Goal: Complete application form

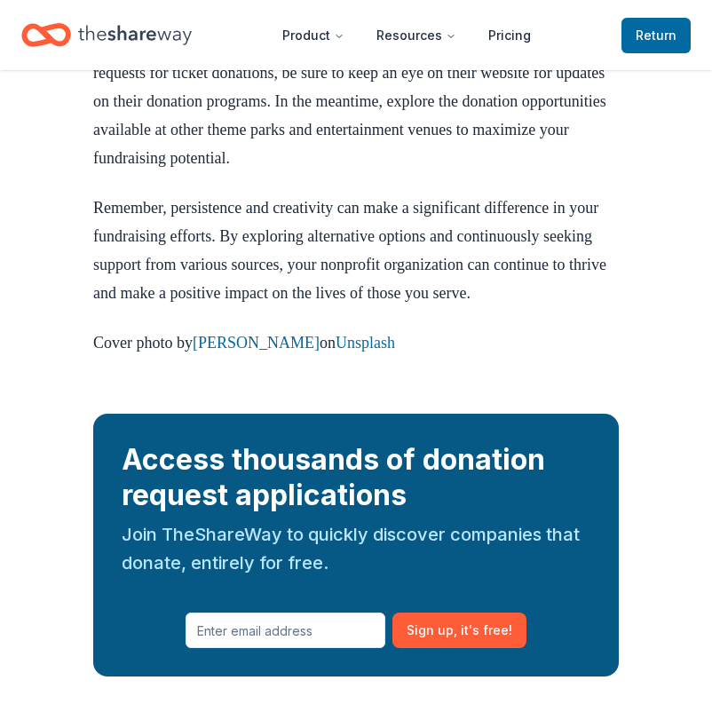
scroll to position [3002, 0]
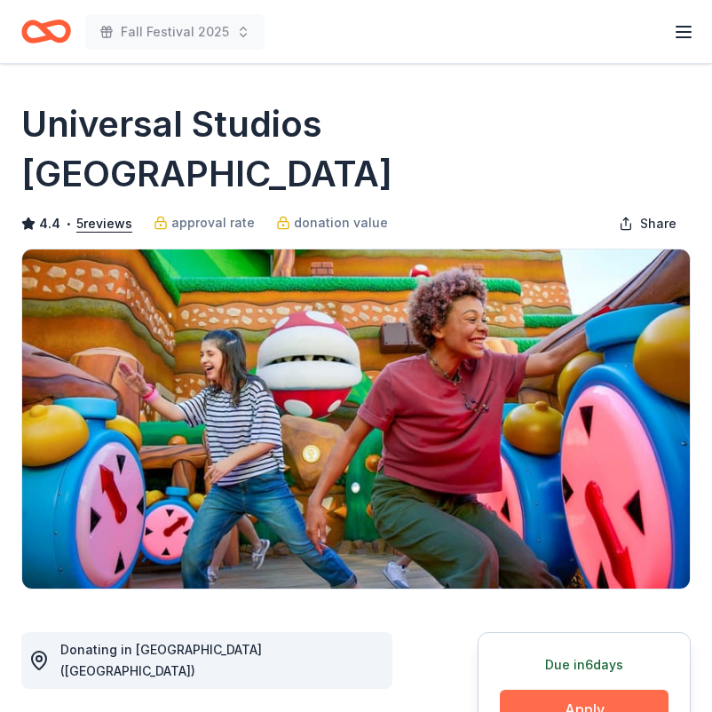
click at [585, 689] on button "Apply" at bounding box center [584, 708] width 169 height 39
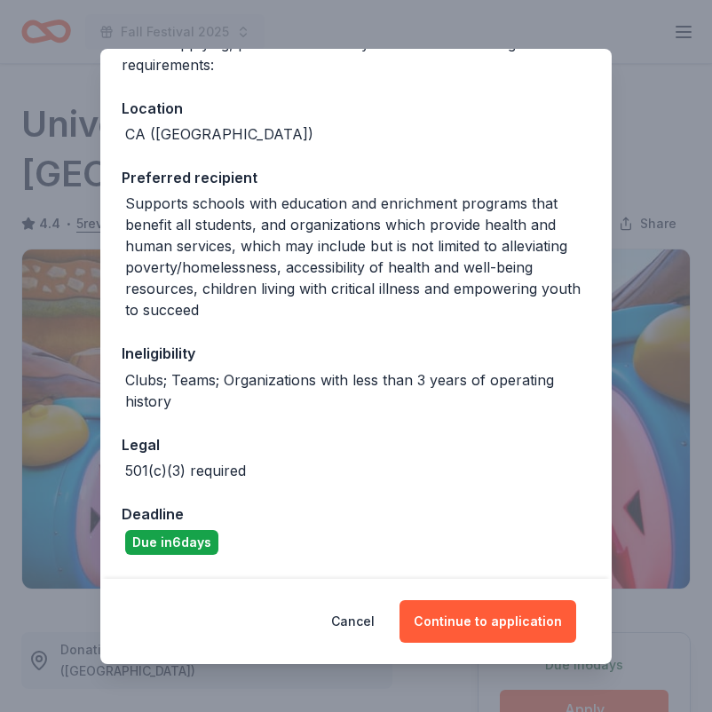
scroll to position [232, 0]
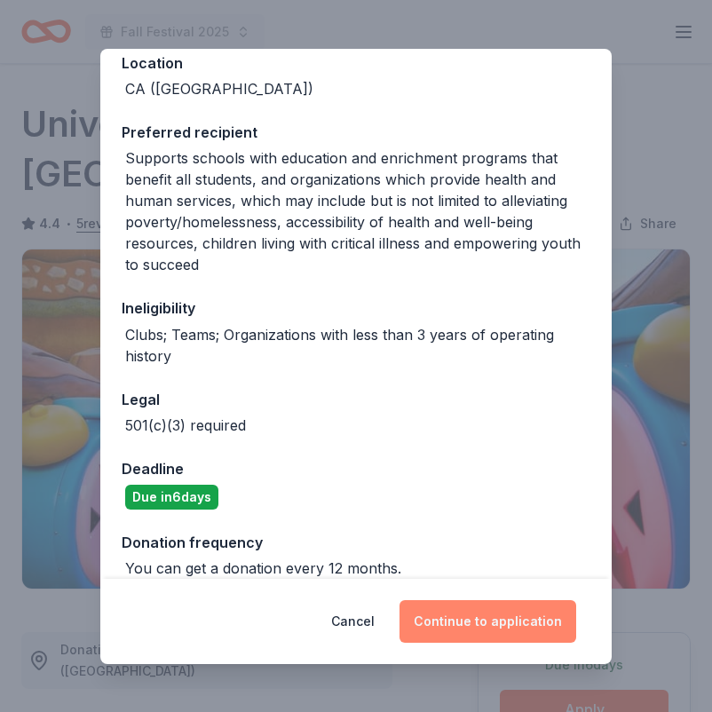
click at [508, 624] on button "Continue to application" at bounding box center [487, 621] width 177 height 43
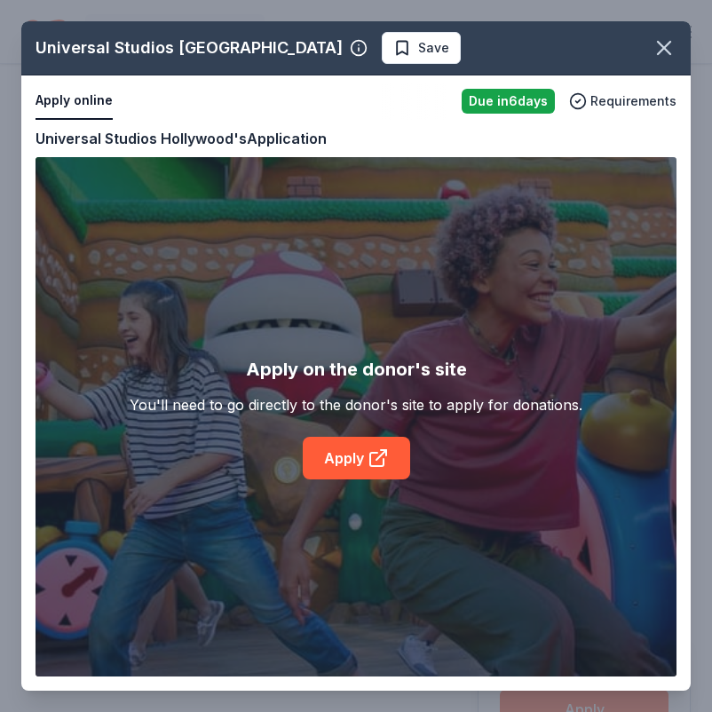
click at [350, 454] on div "Universal Studios Hollywood Save Apply online Due [DATE] Requirements Copy and …" at bounding box center [355, 355] width 669 height 669
click at [450, 476] on div "Universal Studios Hollywood Save Apply online Due [DATE] Requirements Copy and …" at bounding box center [355, 355] width 669 height 669
click at [73, 106] on div "Universal Studios Hollywood Save Apply online Due [DATE] Requirements Copy and …" at bounding box center [355, 355] width 669 height 669
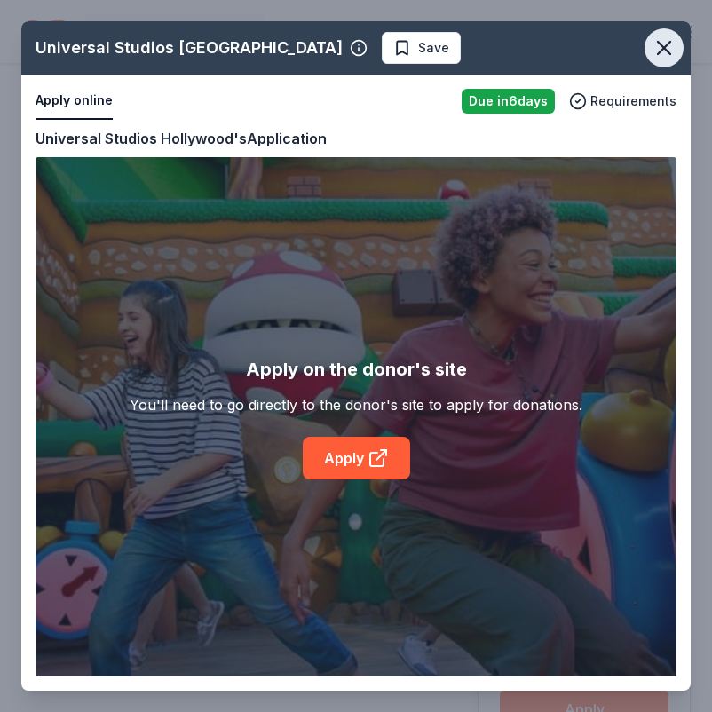
click at [670, 50] on icon "button" at bounding box center [663, 47] width 25 height 25
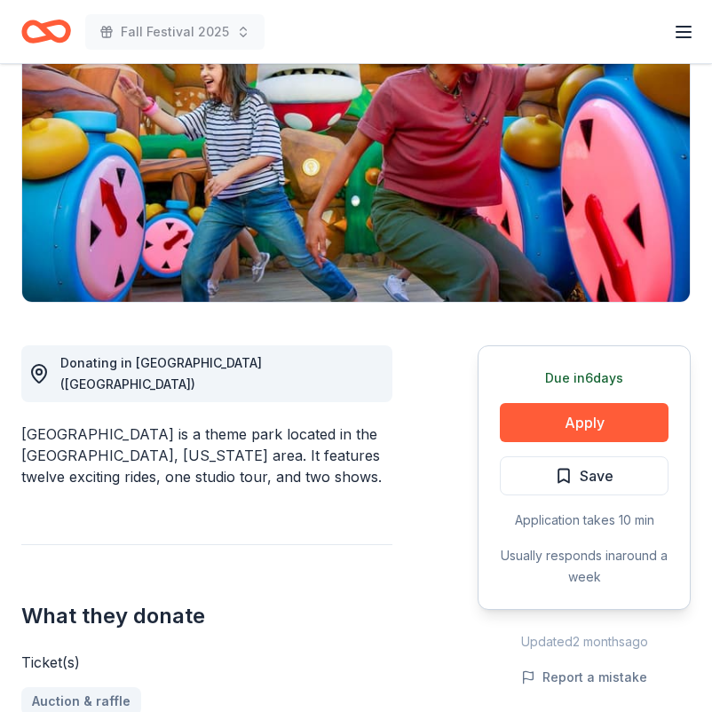
scroll to position [286, 0]
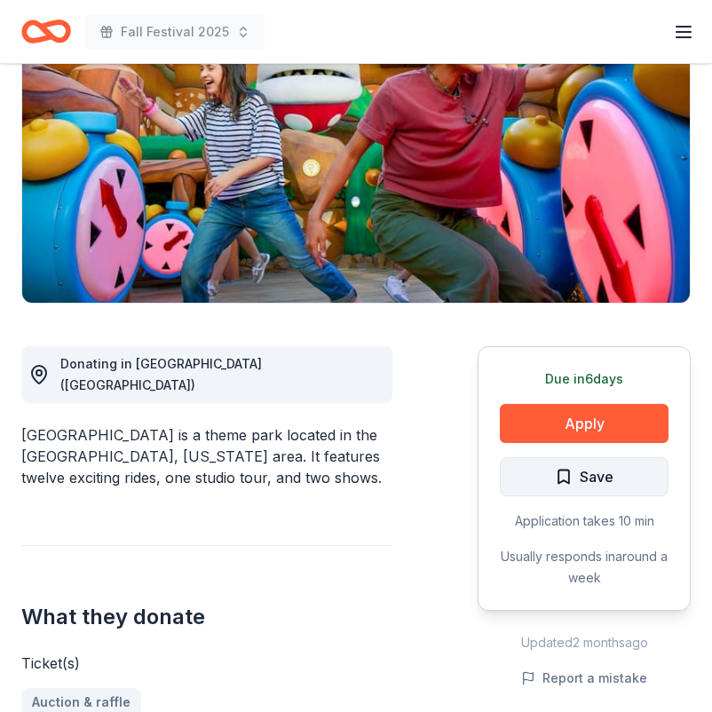
click at [608, 465] on span "Save" at bounding box center [596, 476] width 34 height 23
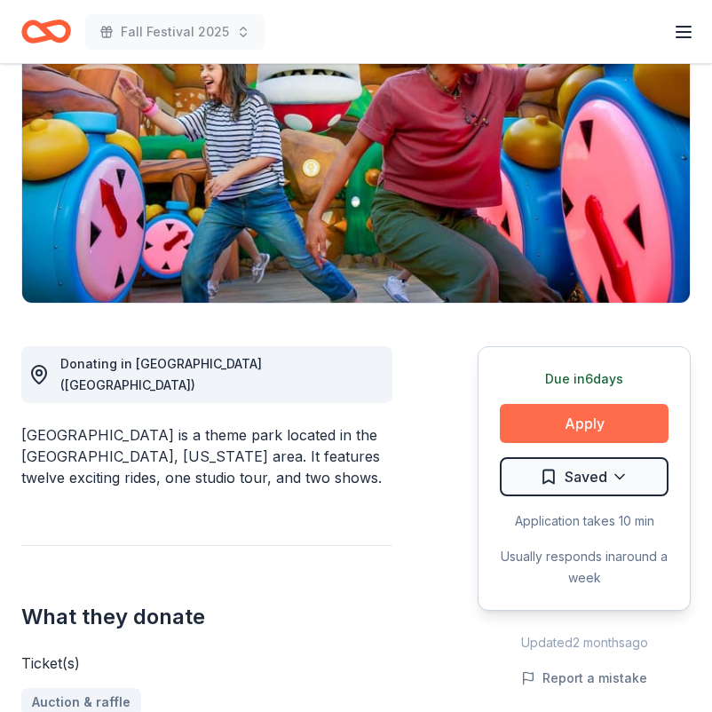
click at [593, 404] on button "Apply" at bounding box center [584, 423] width 169 height 39
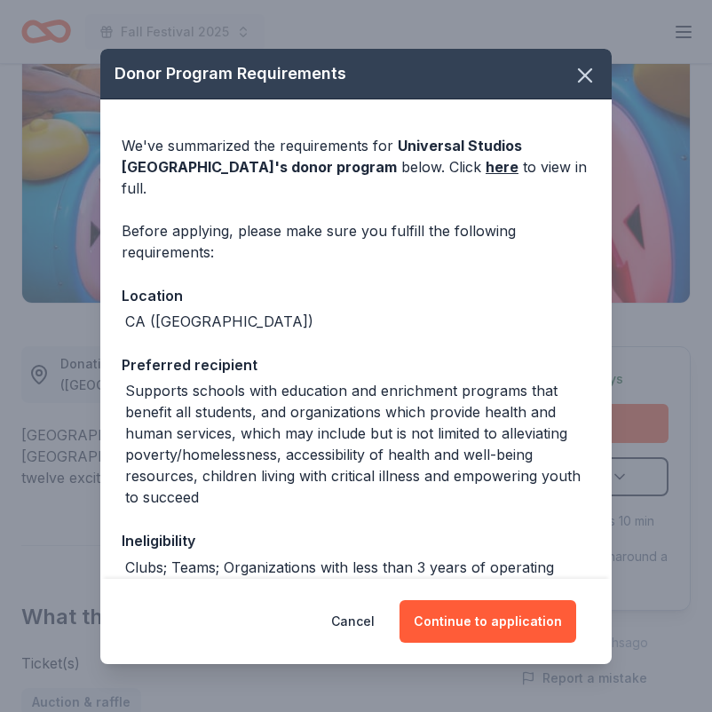
scroll to position [28, 0]
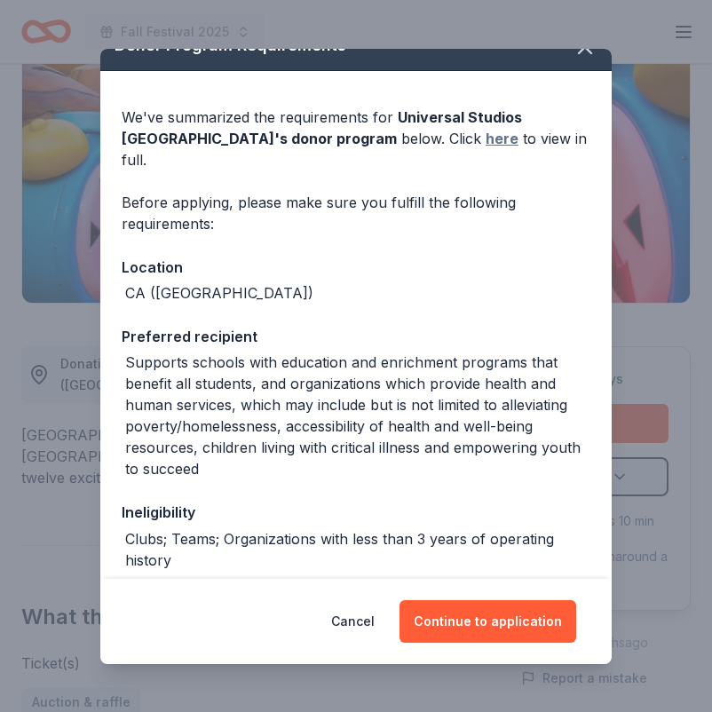
click at [485, 141] on link "here" at bounding box center [501, 138] width 33 height 21
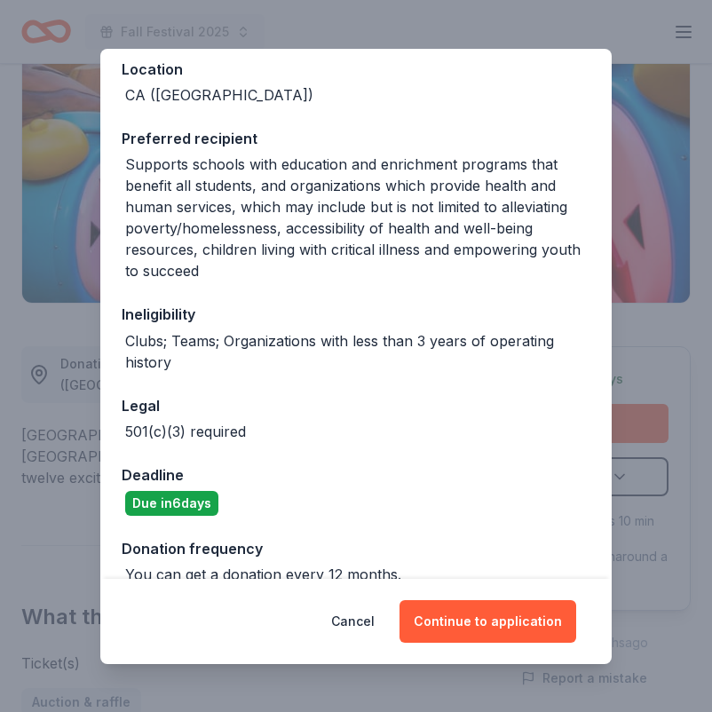
scroll to position [232, 0]
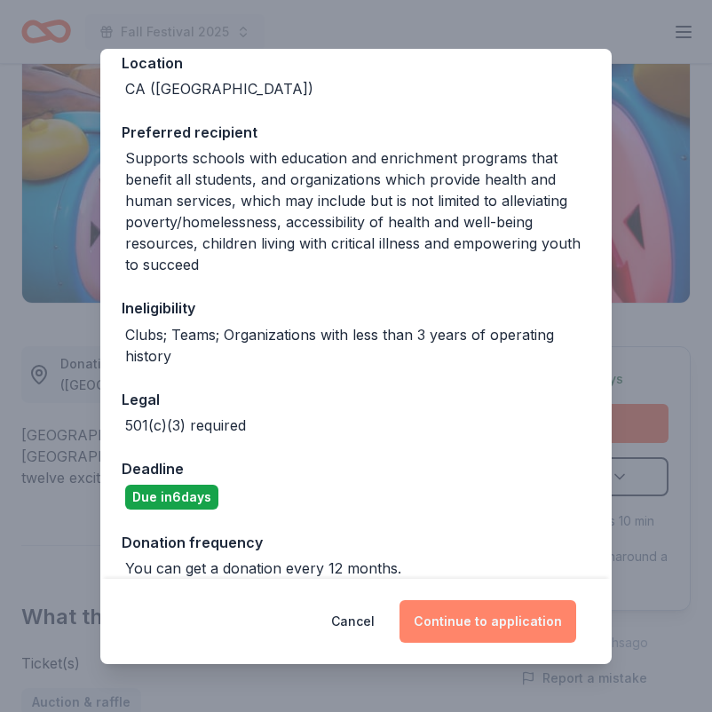
click at [519, 629] on button "Continue to application" at bounding box center [487, 621] width 177 height 43
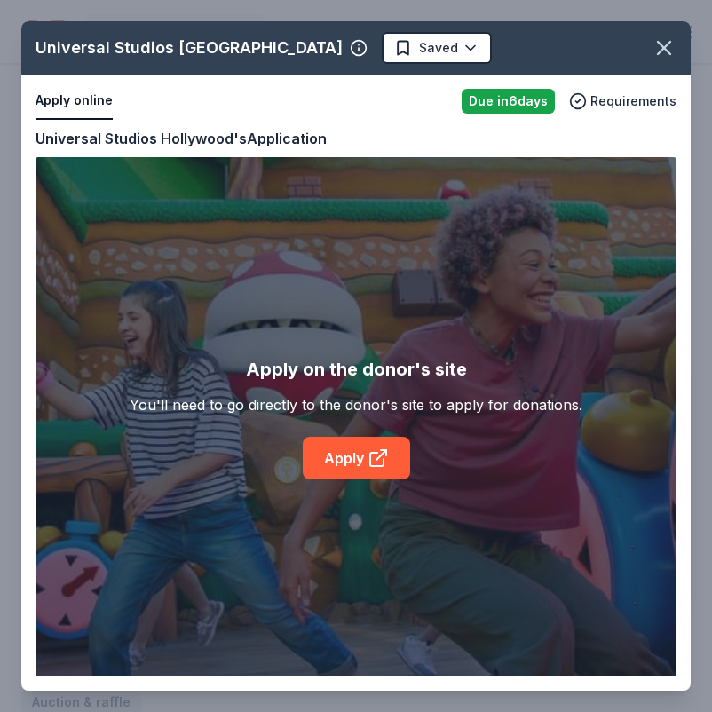
click at [362, 452] on div "Universal Studios Hollywood Saved Apply online Due [DATE] Requirements Copy and…" at bounding box center [355, 355] width 669 height 669
click at [295, 647] on div "Universal Studios Hollywood Saved Apply online Due [DATE] Requirements Copy and…" at bounding box center [355, 355] width 669 height 669
